Goal: Use online tool/utility: Utilize a website feature to perform a specific function

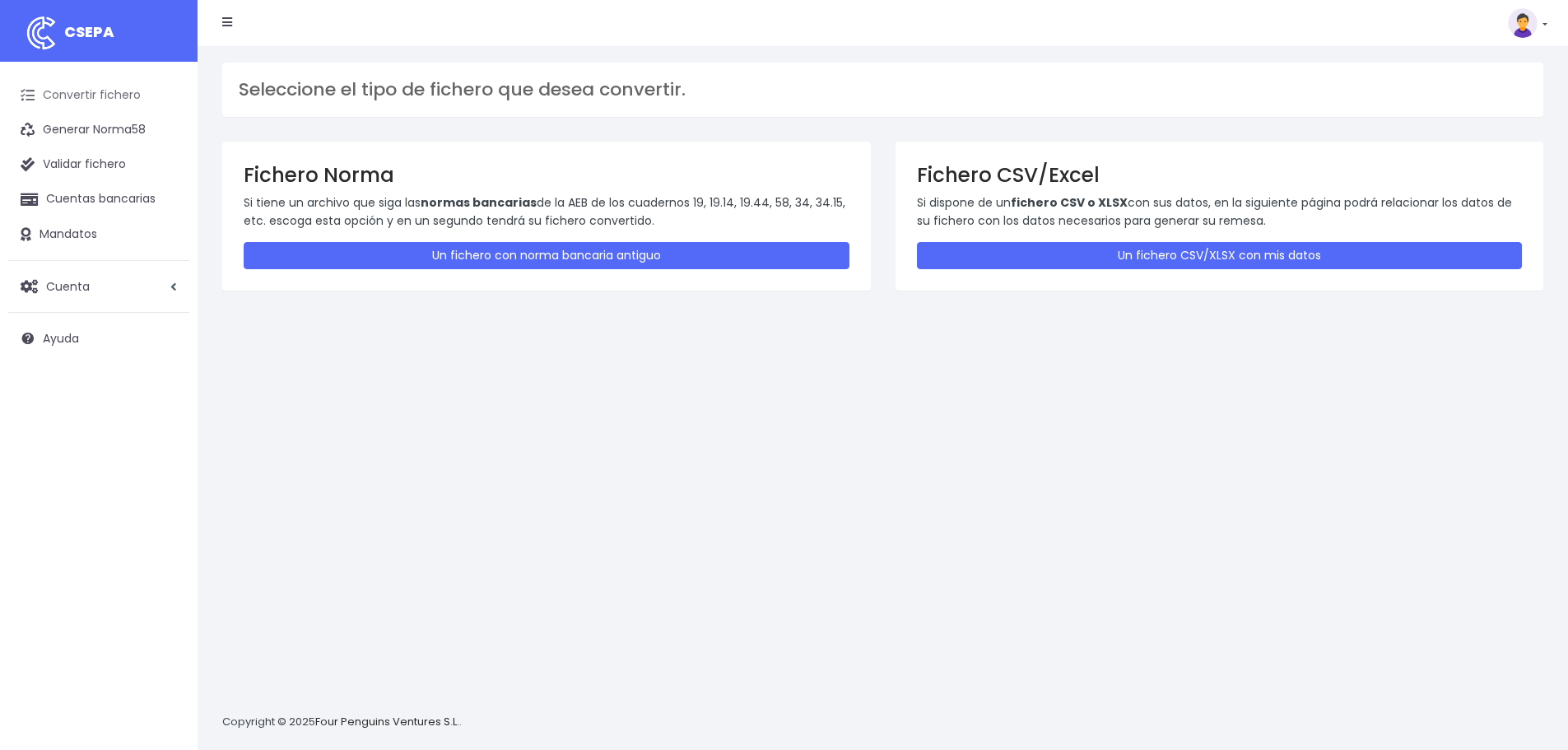
click at [55, 88] on link "Convertir fichero" at bounding box center [99, 95] width 181 height 35
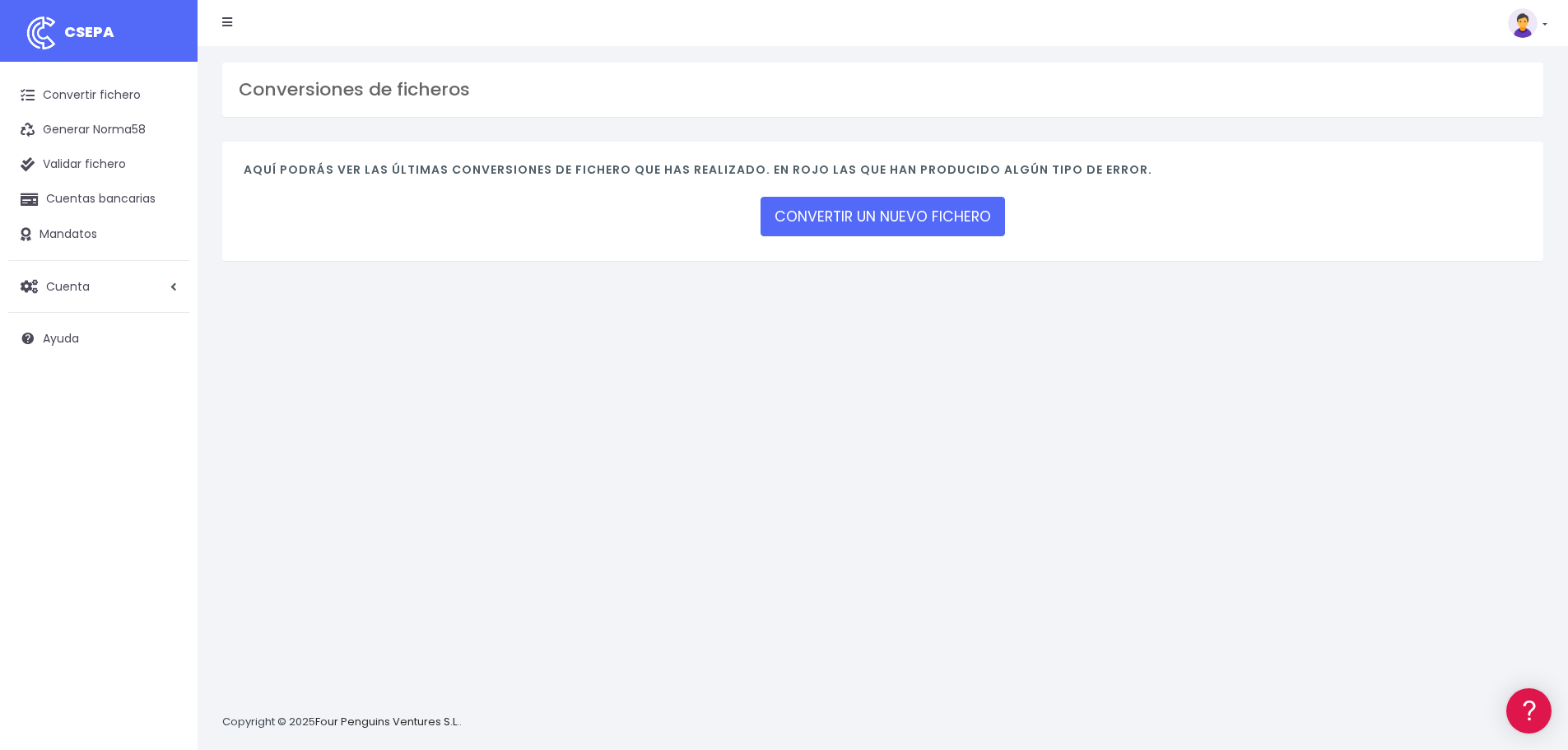
click at [936, 164] on h4 "Aquí podrás ver las últimas conversiones de fichero que has realizado. En rojo …" at bounding box center [882, 175] width 1279 height 22
click at [933, 174] on h4 "Aquí podrás ver las últimas conversiones de fichero que has realizado. En rojo …" at bounding box center [882, 175] width 1279 height 22
click at [926, 191] on div "Aquí podrás ver las últimas conversiones de fichero que has realizado. En rojo …" at bounding box center [883, 201] width 1322 height 120
click at [862, 198] on link "CONVERTIR UN NUEVO FICHERO" at bounding box center [882, 216] width 244 height 40
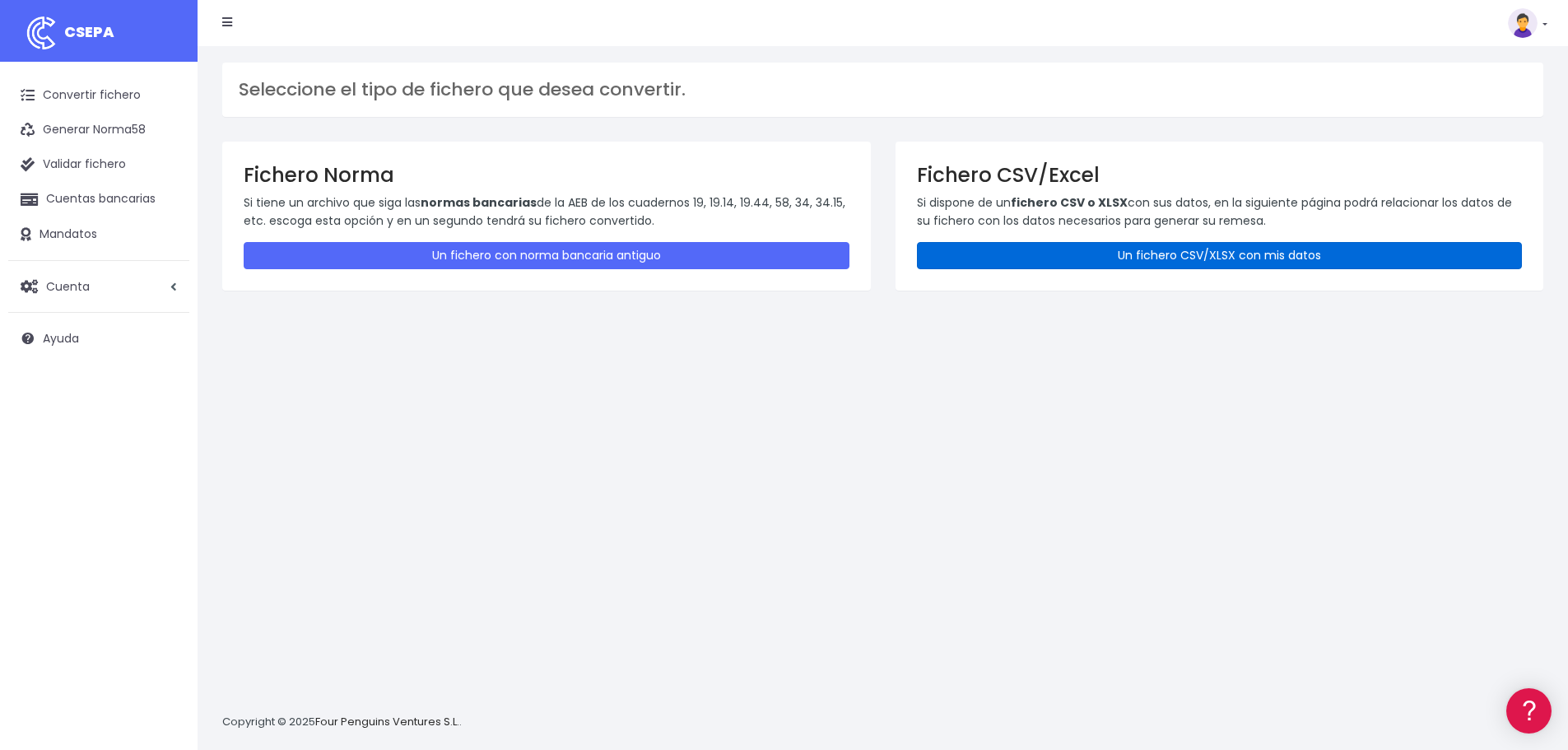
click at [1062, 268] on link "Un fichero CSV/XLSX con mis datos" at bounding box center [1220, 255] width 606 height 27
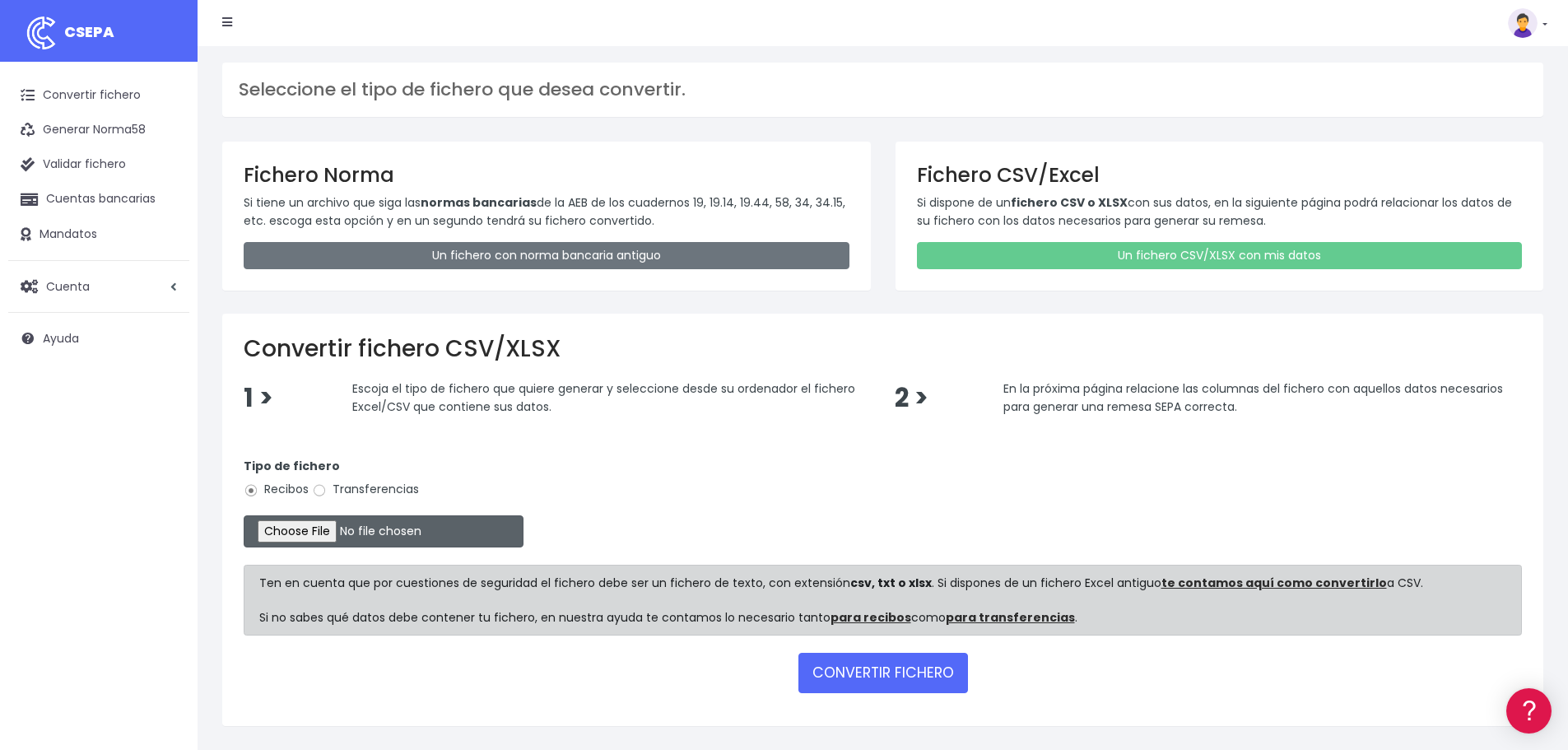
click at [265, 528] on input "file" at bounding box center [383, 532] width 280 height 32
type input "C:\fakepath\ANTICIPO CUOTA CSACE OCTUBRE.xlsx"
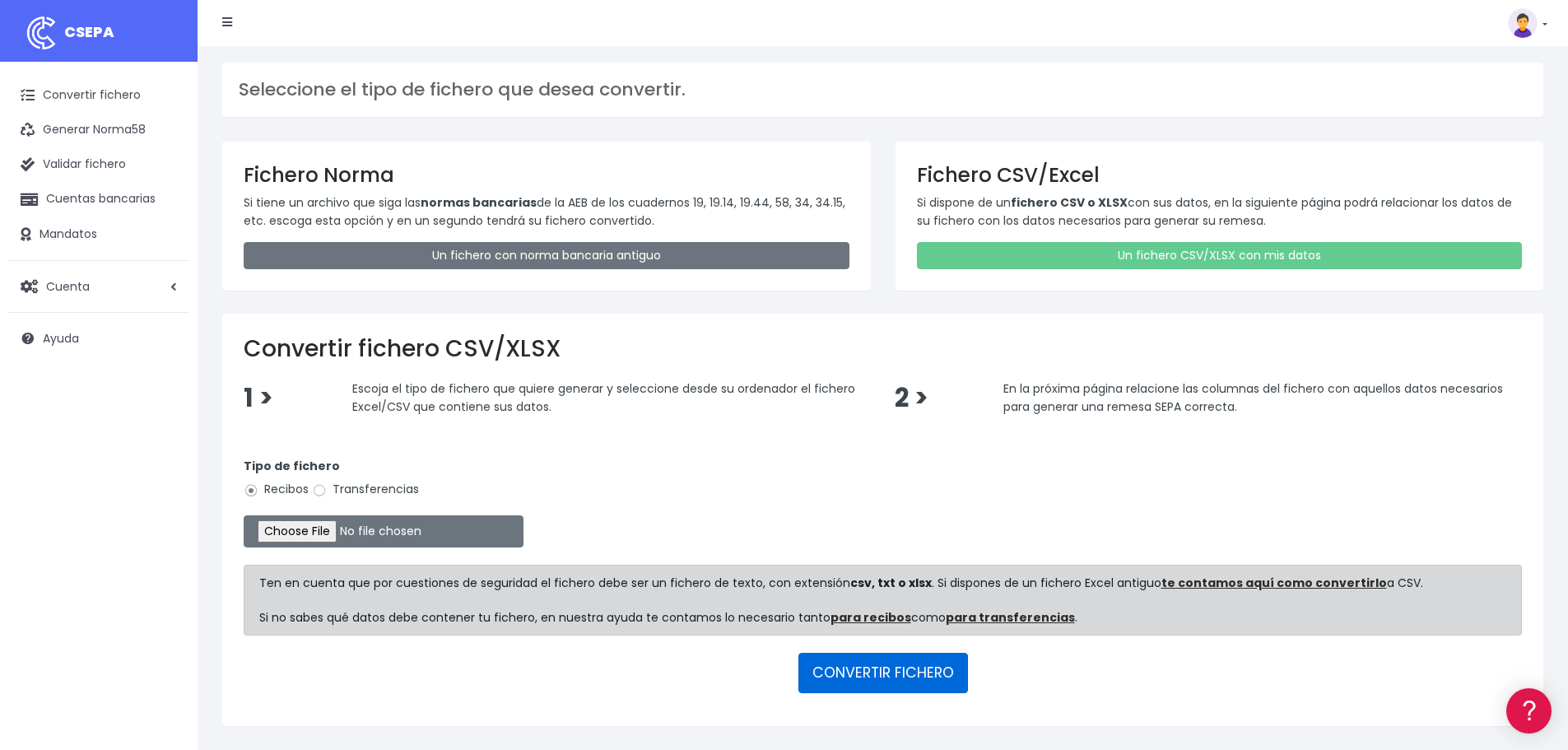
click at [906, 657] on button "CONVERTIR FICHERO" at bounding box center [883, 673] width 169 height 40
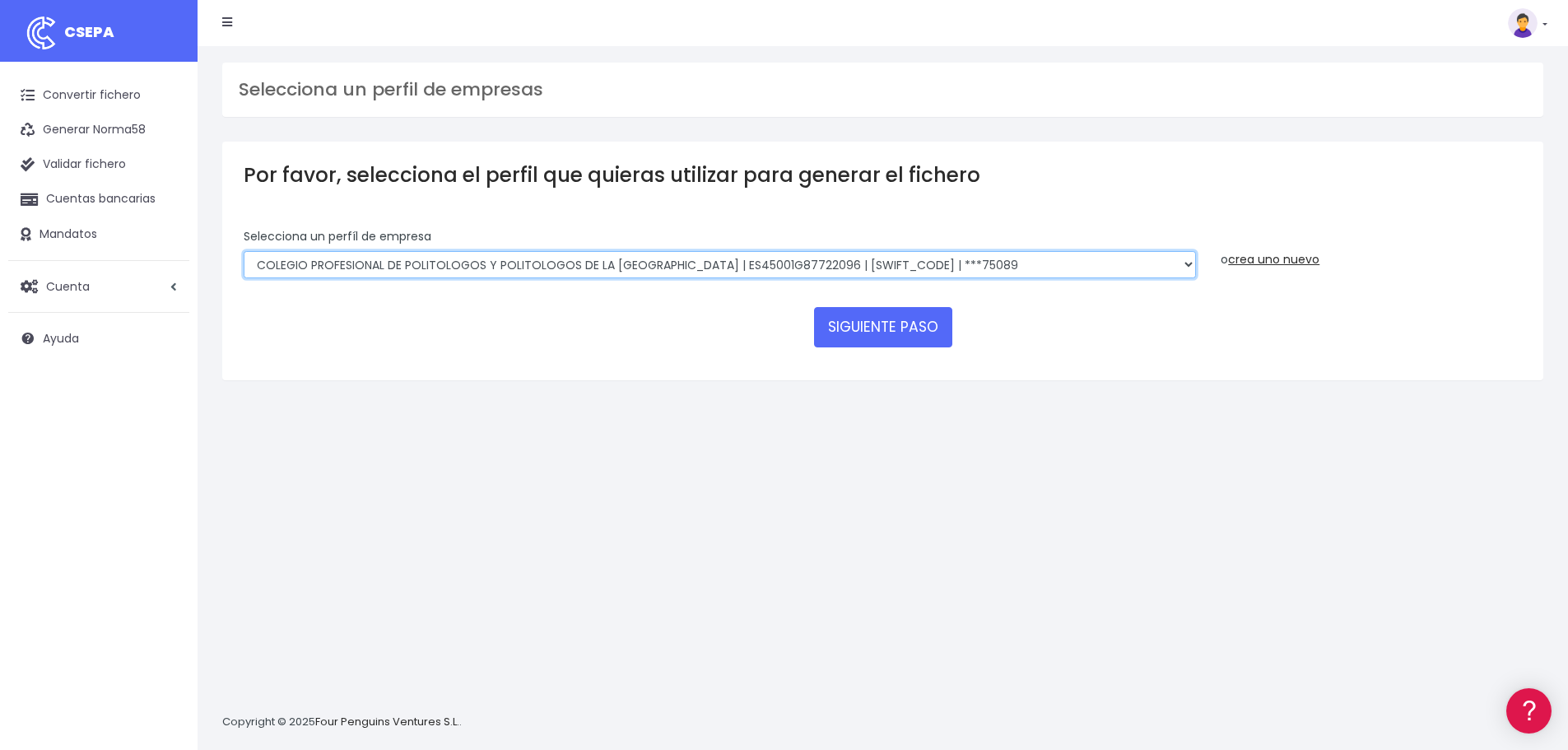
click at [892, 273] on select "COLEGIO PROFESIONAL DE POLITOLOGOS Y POLITOLOGOS DE LA [GEOGRAPHIC_DATA] | ES45…" at bounding box center [720, 265] width 953 height 28
select select "2134"
click at [243, 251] on select "COLEGIO PROFESIONAL DE POLITOLOGOS Y POLITOLOGOS DE LA [GEOGRAPHIC_DATA] | ES45…" at bounding box center [720, 265] width 953 height 28
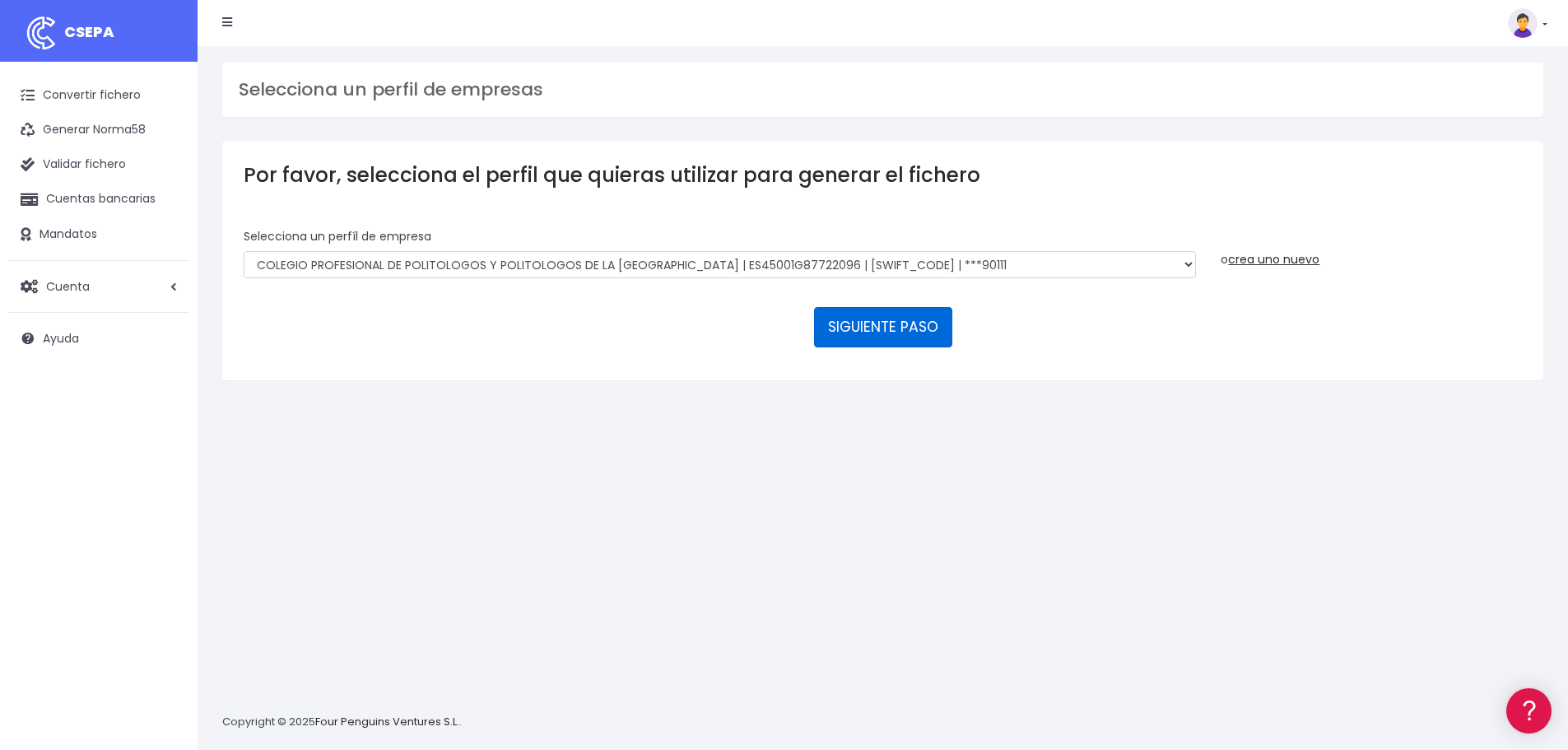
click at [909, 320] on button "SIGUIENTE PASO" at bounding box center [883, 327] width 139 height 40
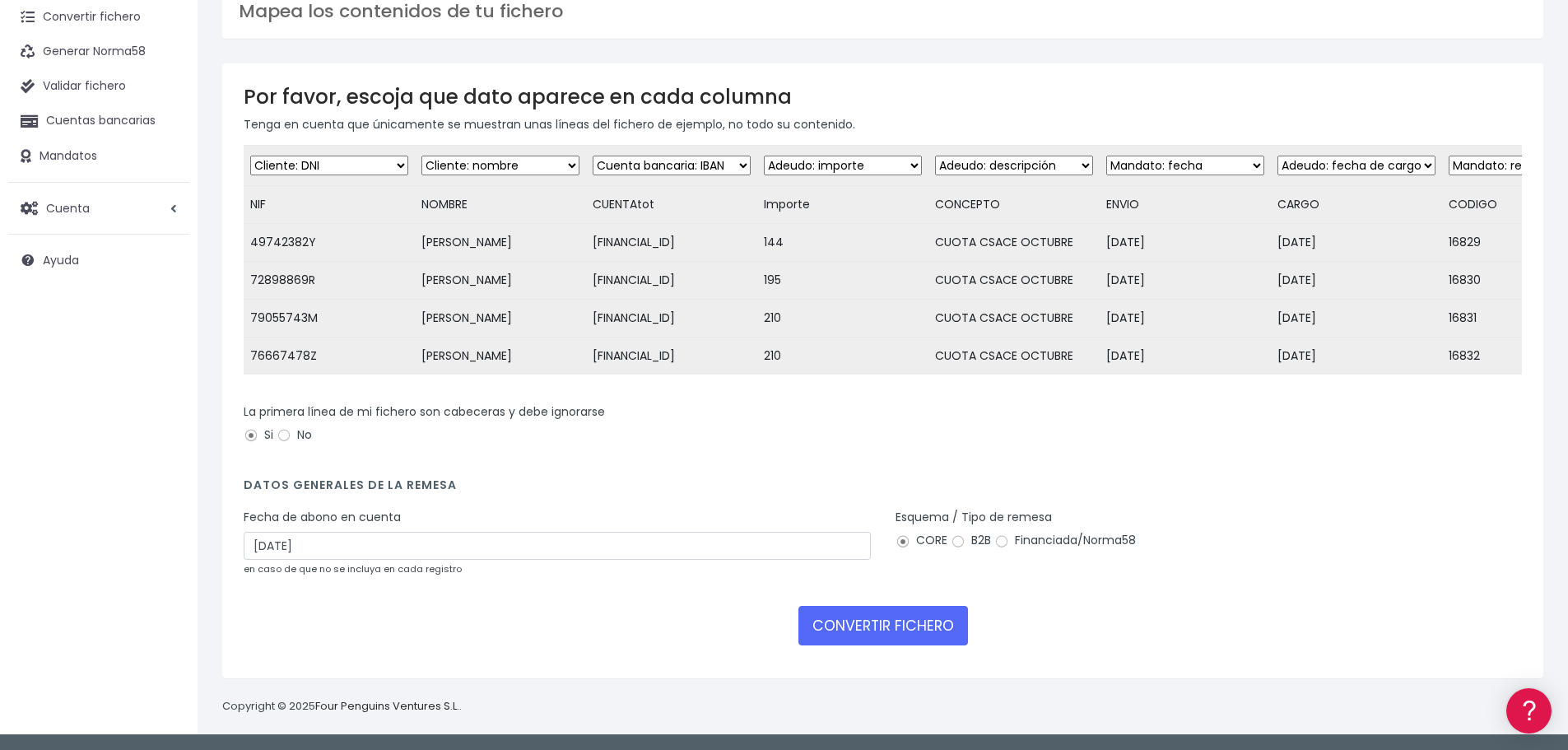
scroll to position [160, 0]
drag, startPoint x: 700, startPoint y: 373, endPoint x: 938, endPoint y: 383, distance: 238.2
click at [938, 383] on div "Desechar campo Cliente: nombre Cliente: DNI Cliente: Email Cliente: Dirección C…" at bounding box center [882, 265] width 1279 height 241
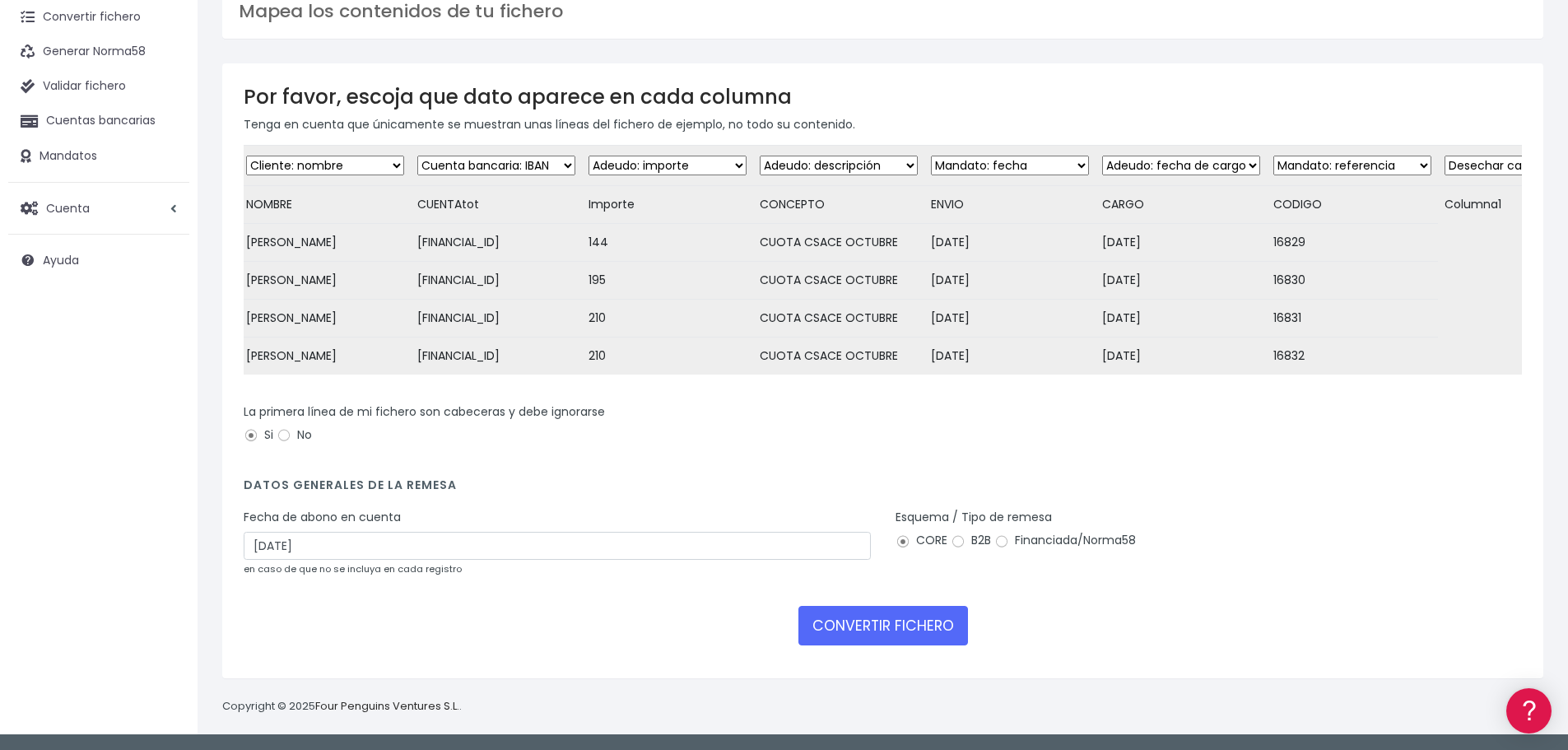
scroll to position [0, 0]
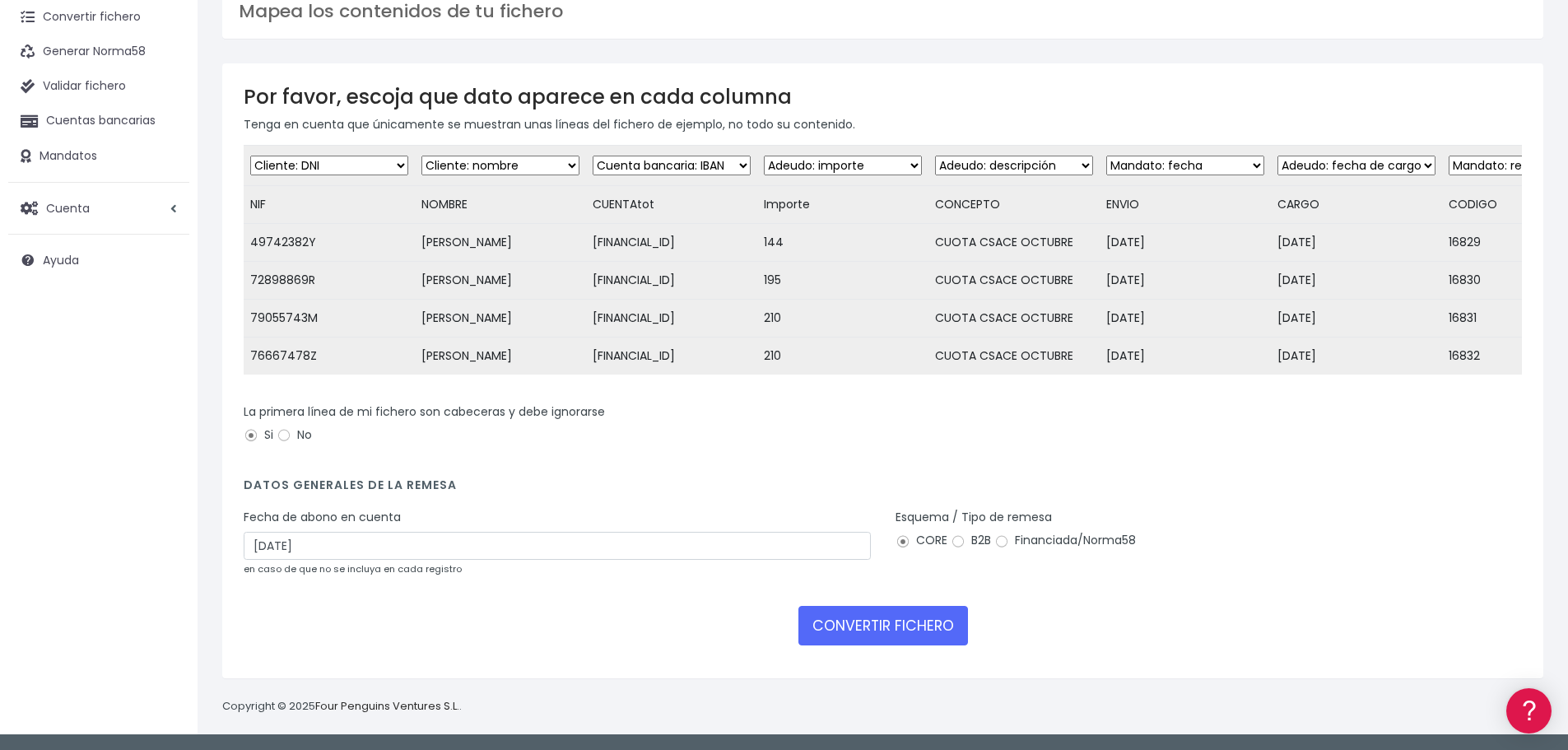
click at [631, 532] on div "Fecha de abono en cuenta 10/09/2025 en caso de que no se incluya en cada regist…" at bounding box center [556, 543] width 627 height 69
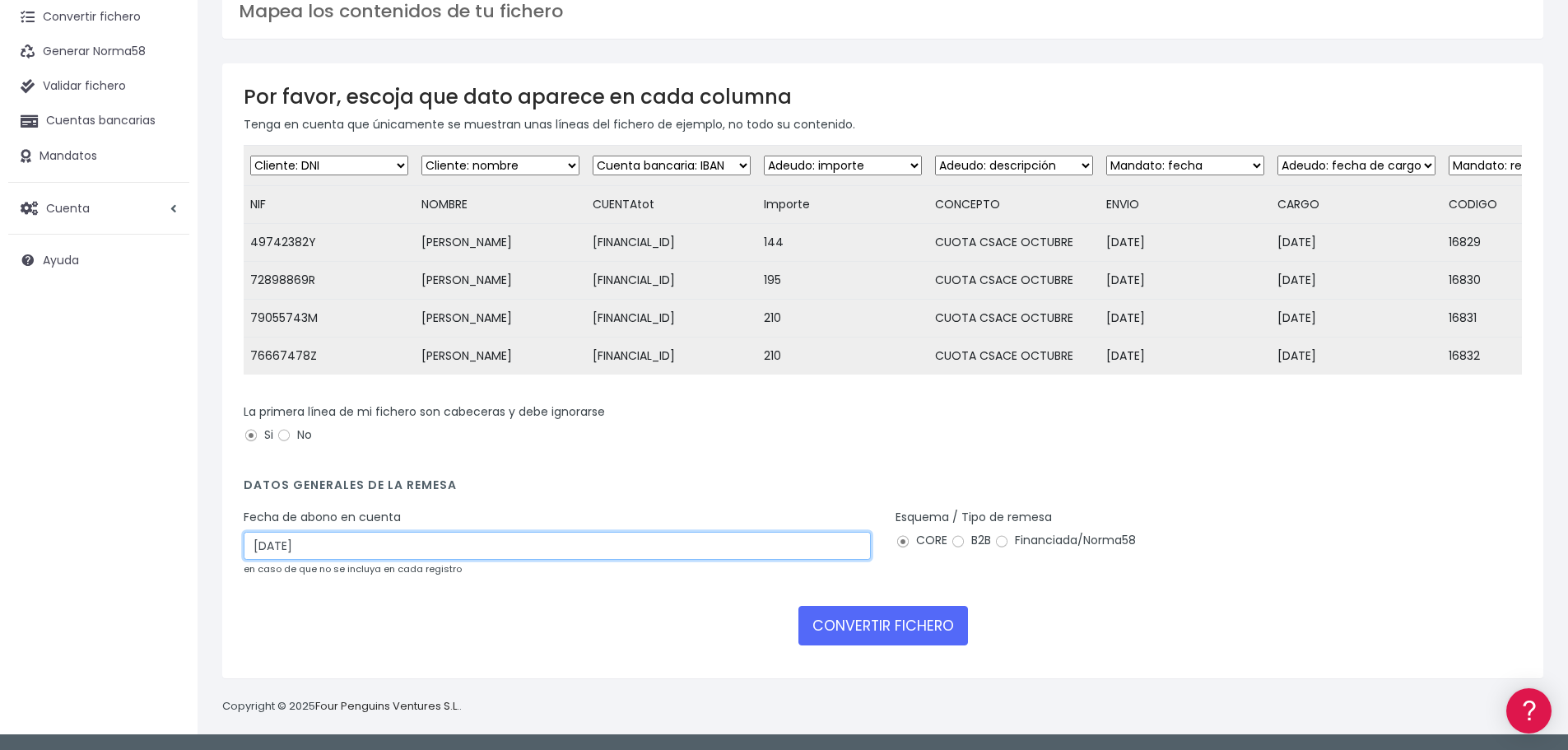
click at [631, 544] on input "10/09/2025" at bounding box center [556, 547] width 627 height 28
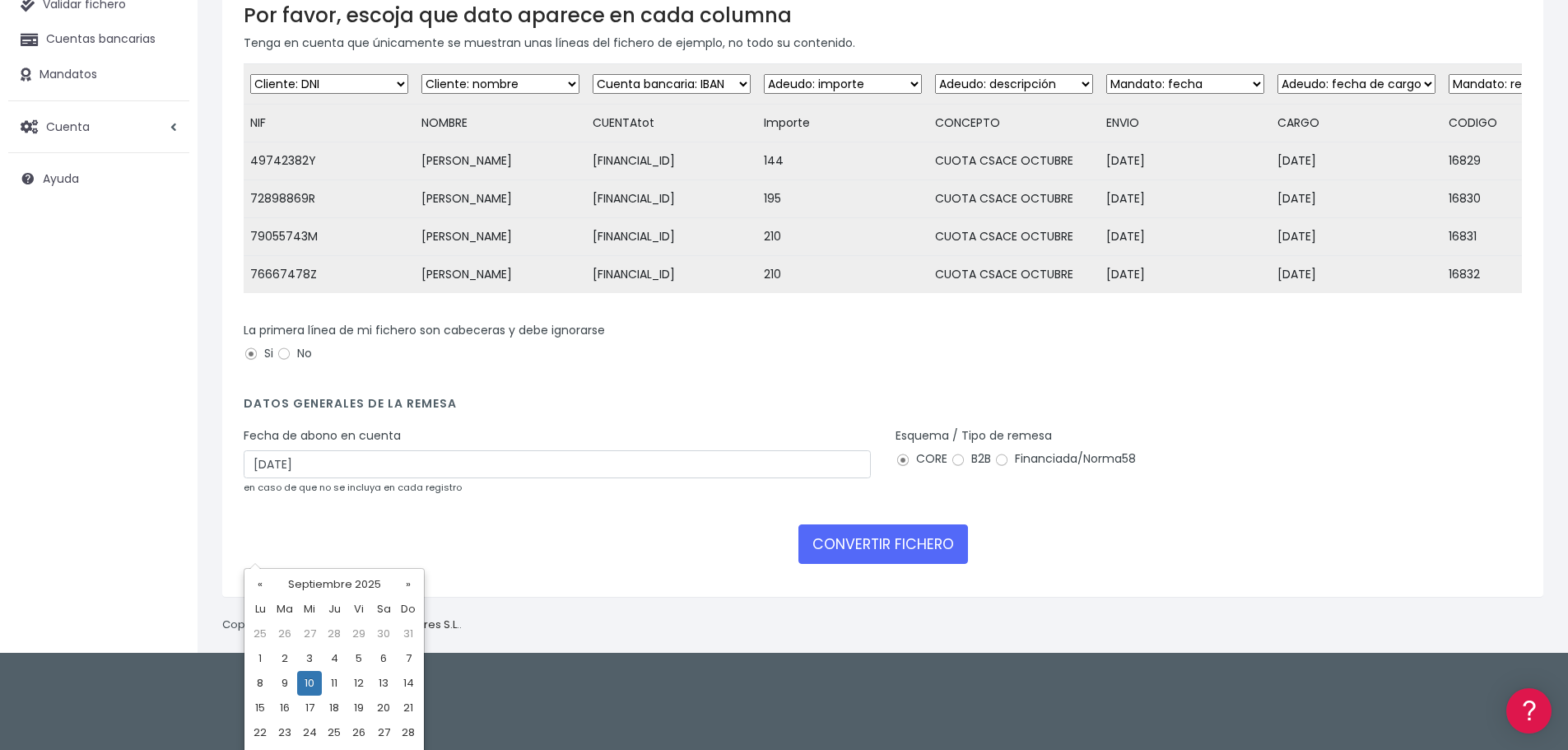
click at [300, 676] on td "10" at bounding box center [309, 683] width 25 height 25
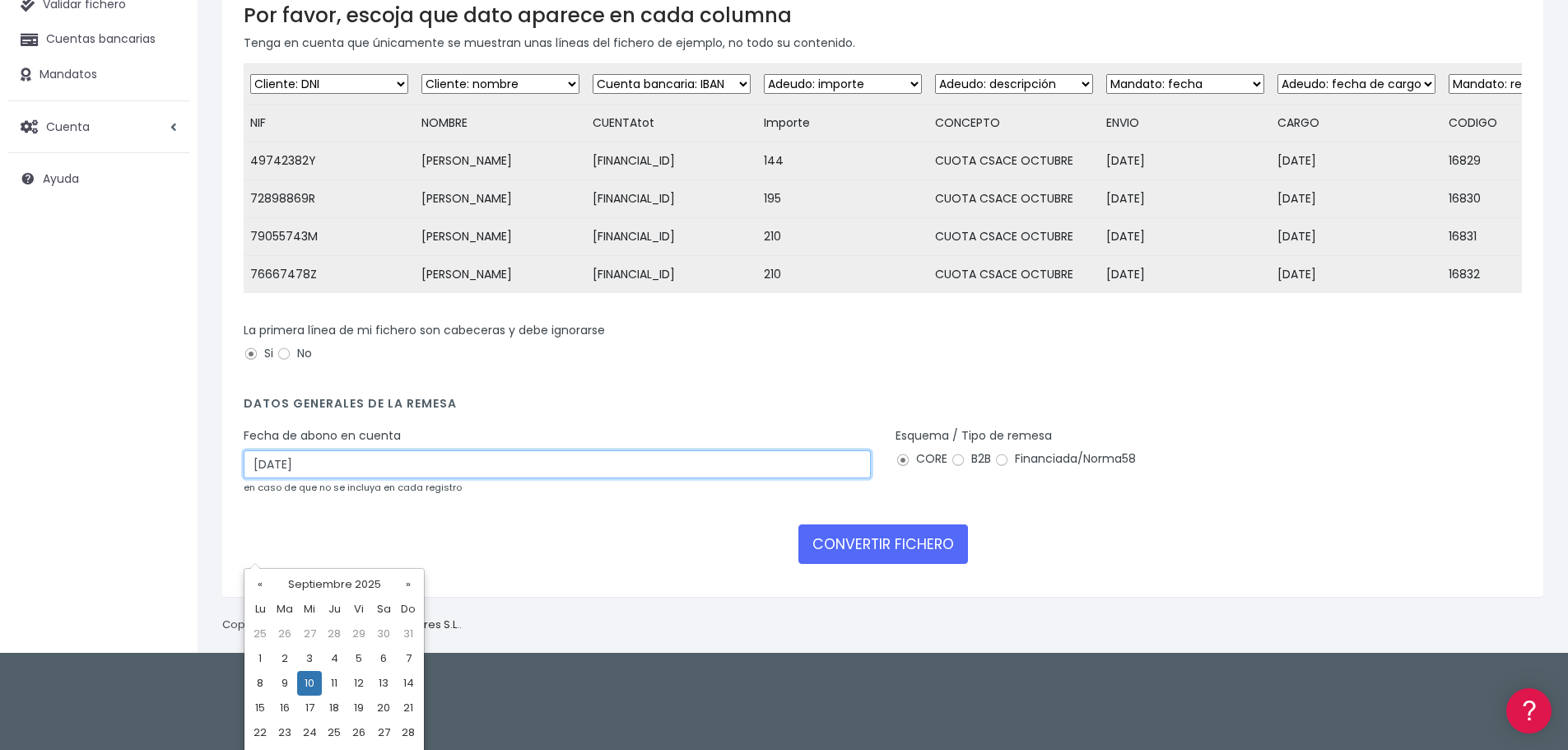
click at [356, 479] on input "10/09/2025" at bounding box center [556, 465] width 627 height 28
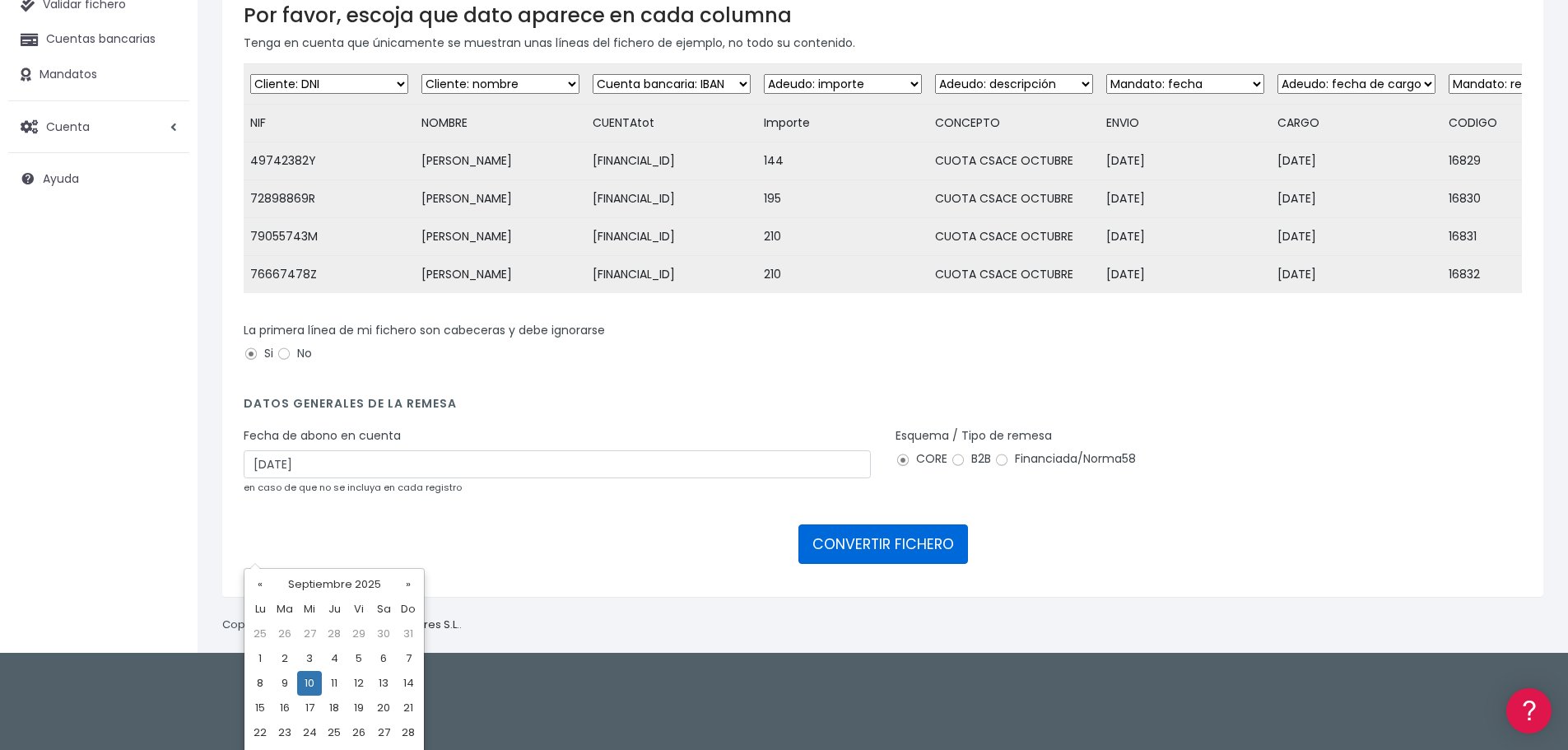
click at [834, 564] on button "CONVERTIR FICHERO" at bounding box center [883, 545] width 169 height 40
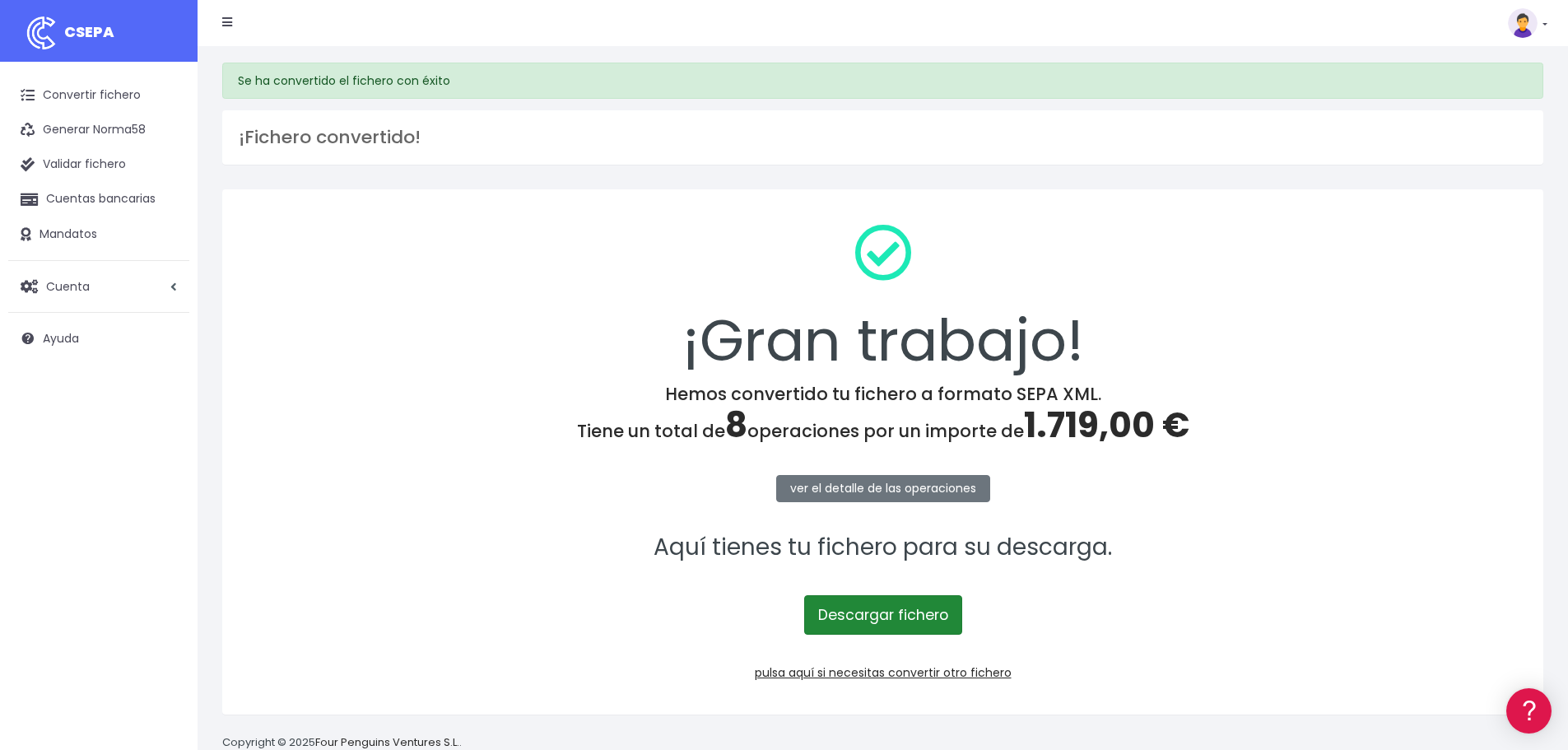
click at [839, 600] on link "Descargar fichero" at bounding box center [883, 615] width 158 height 40
